Goal: Find contact information: Find contact information

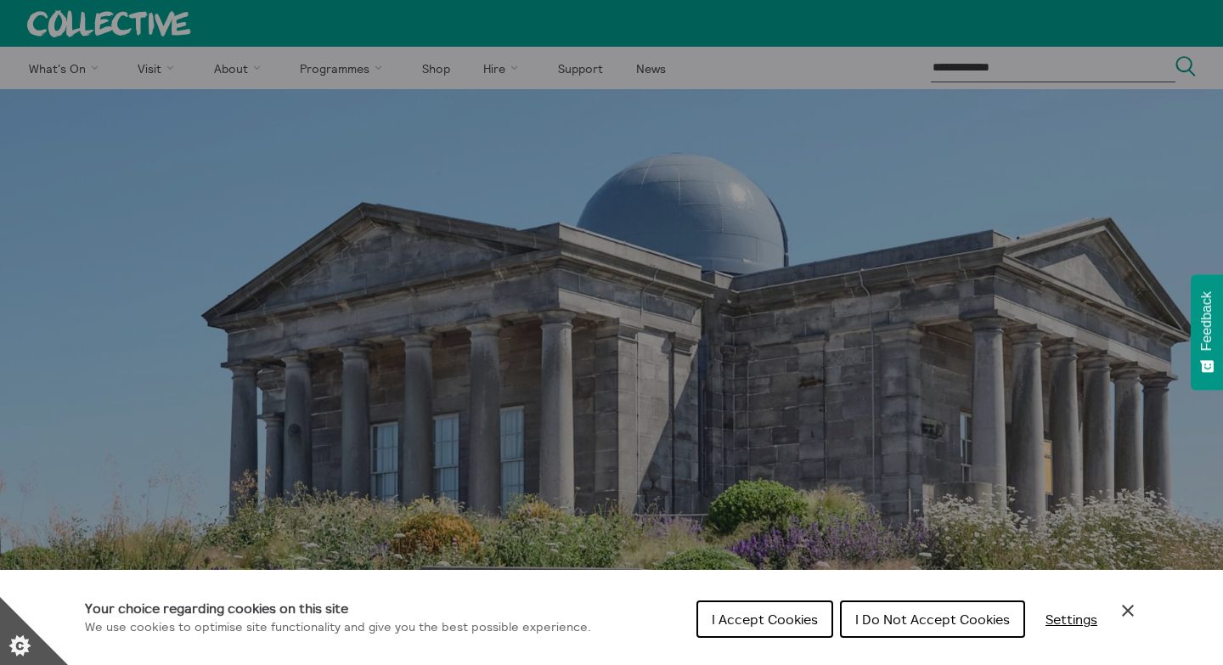
click at [788, 622] on span "I Accept Cookies" at bounding box center [764, 618] width 106 height 17
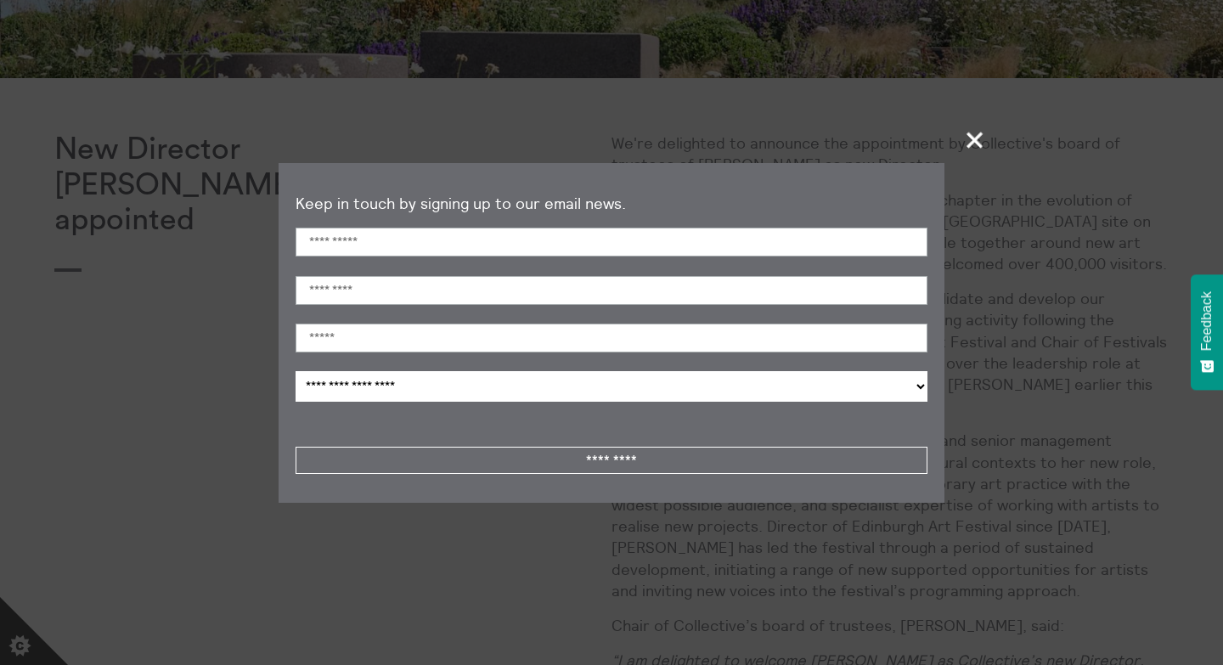
scroll to position [561, 0]
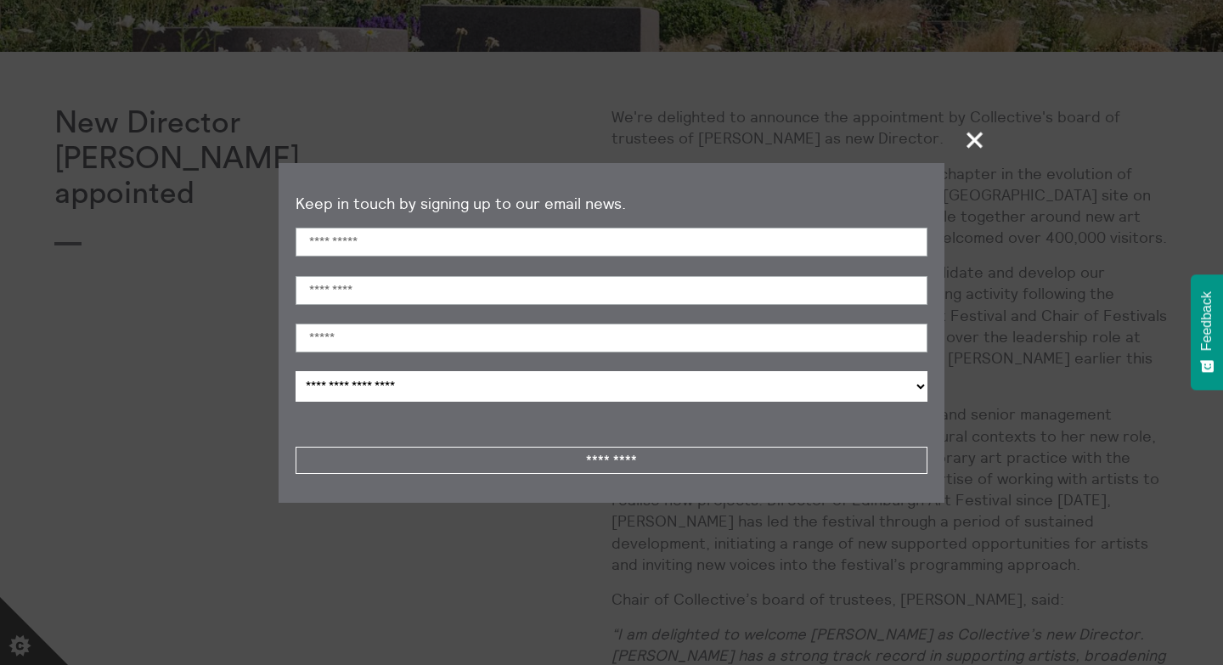
click at [978, 143] on span "+" at bounding box center [975, 140] width 50 height 50
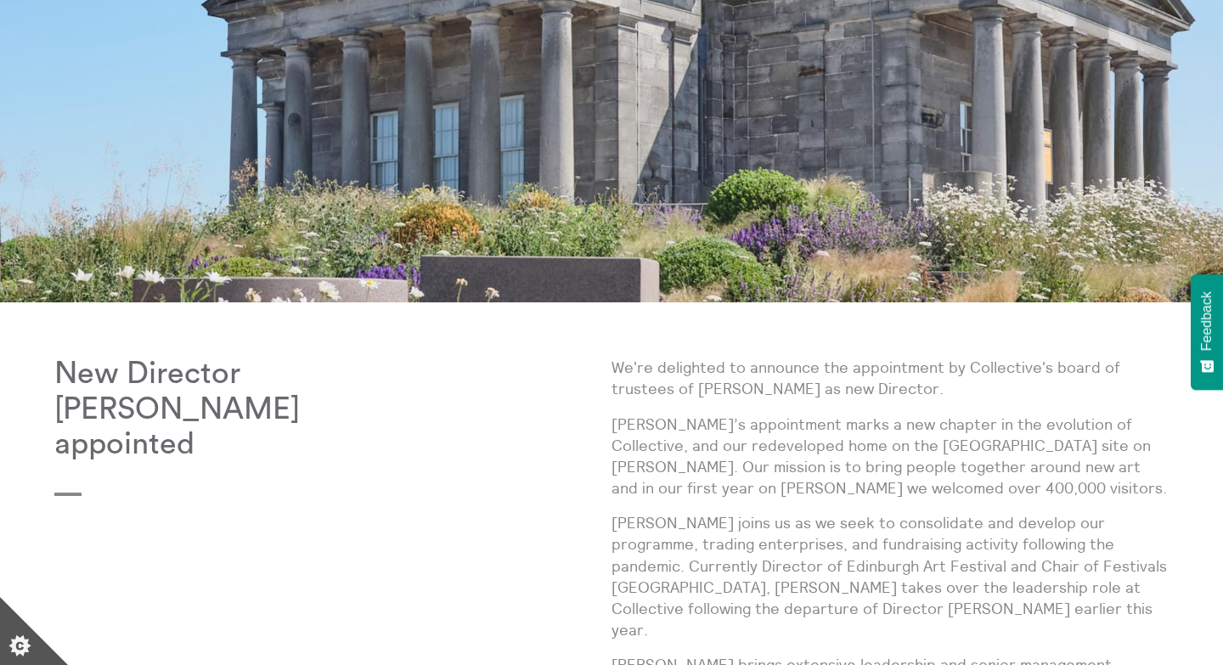
scroll to position [0, 0]
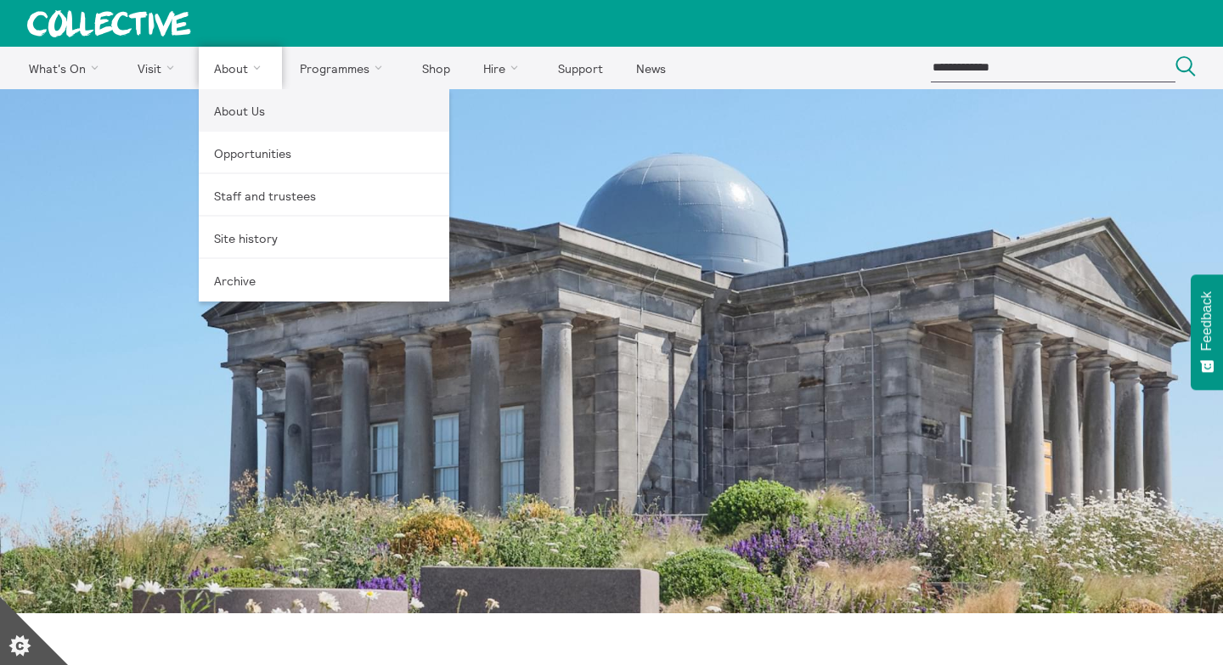
click at [241, 113] on link "About Us" at bounding box center [324, 110] width 250 height 42
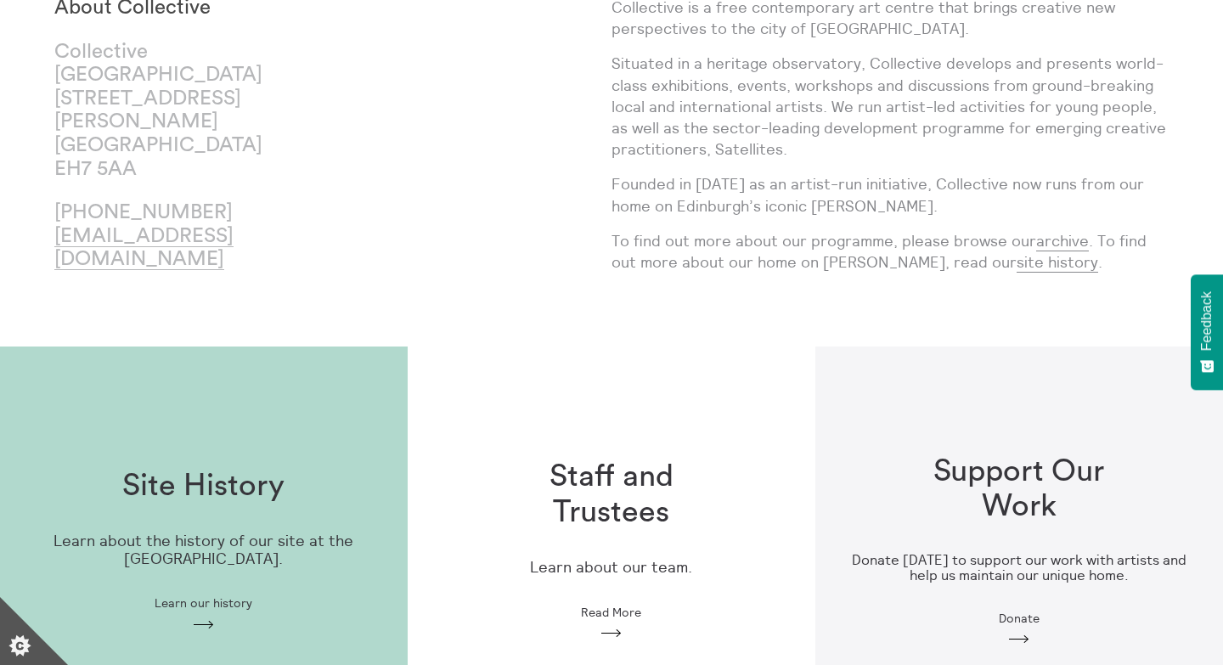
scroll to position [180, 0]
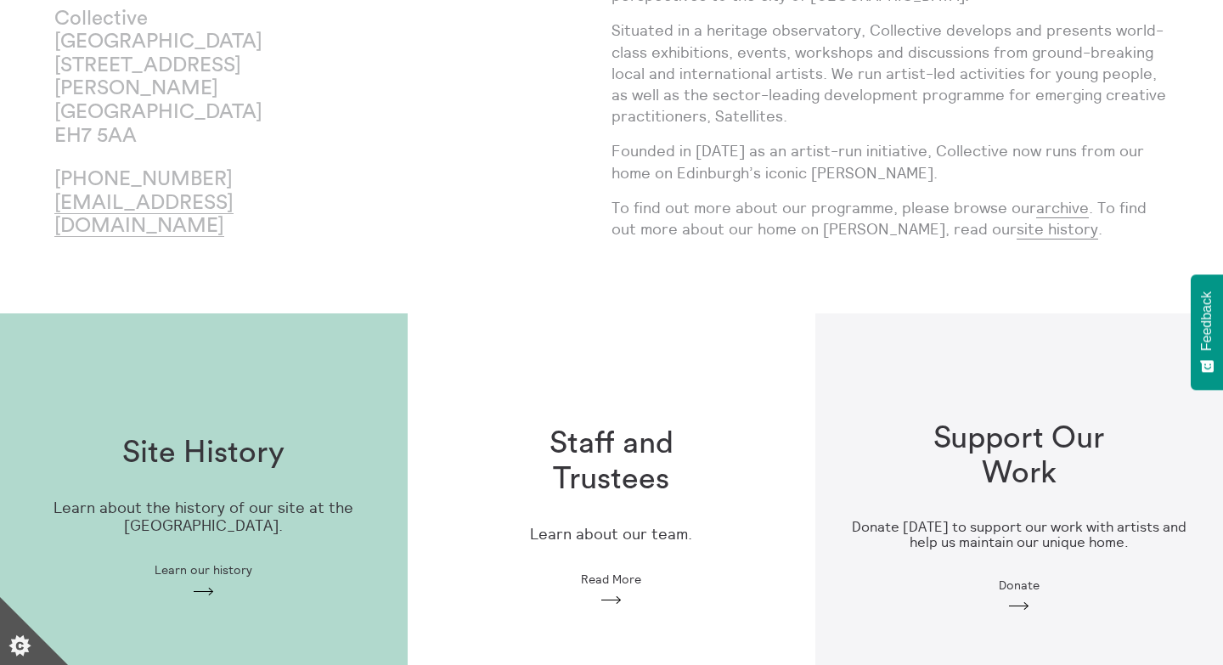
click at [612, 585] on div "Staff and Trustees Learn about our team. Read More Arrow" at bounding box center [612, 516] width 408 height 235
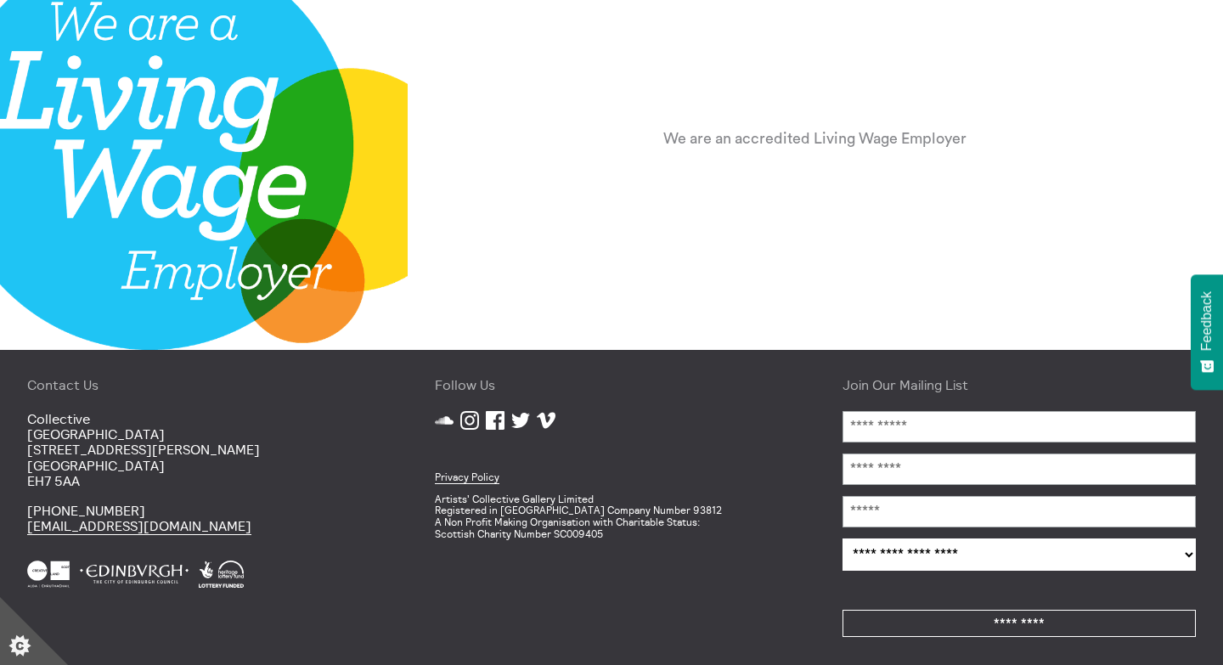
scroll to position [2162, 0]
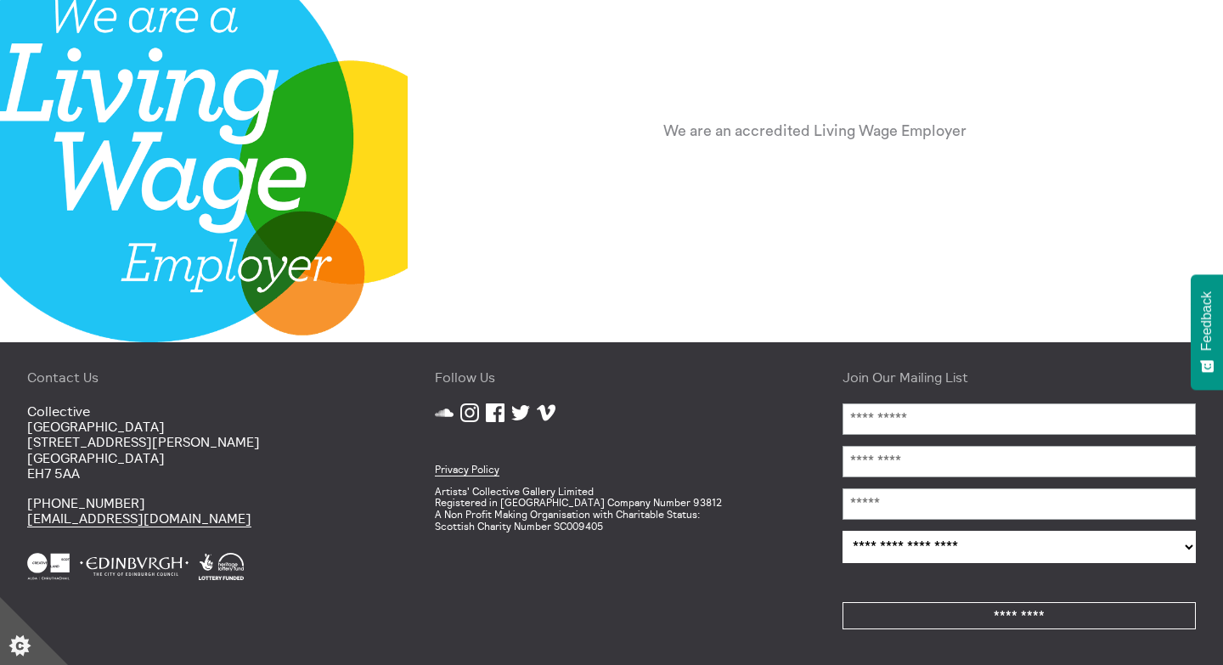
click at [497, 416] on icon "Facebook" at bounding box center [495, 412] width 19 height 19
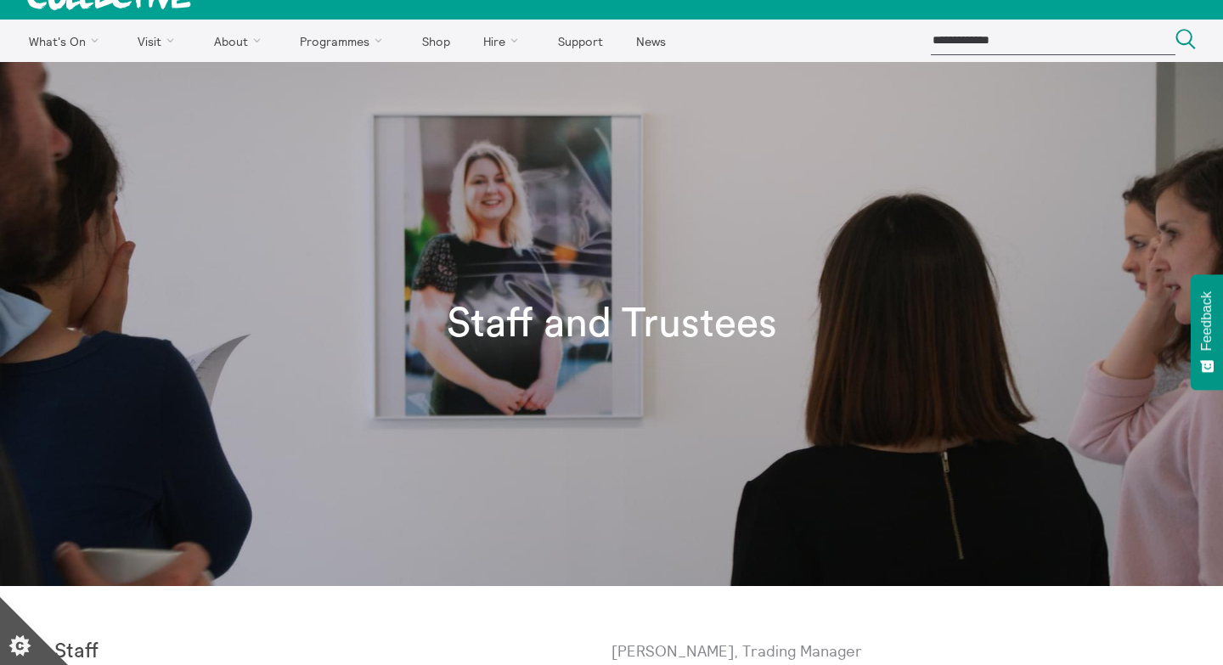
scroll to position [0, 0]
